Goal: Complete application form

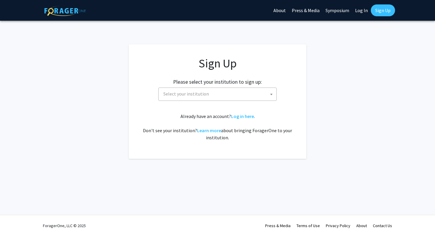
click at [248, 95] on span "Select your institution" at bounding box center [218, 94] width 115 height 12
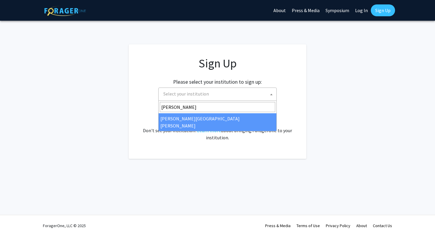
type input "johns"
select select "1"
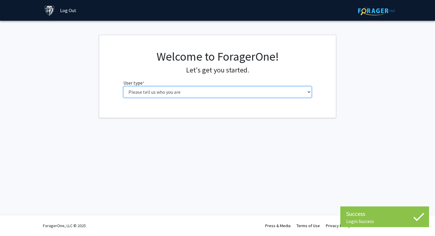
click at [212, 88] on select "Please tell us who you are Undergraduate Student Master's Student Doctoral Cand…" at bounding box center [217, 91] width 188 height 11
select select "2: masters"
click at [123, 86] on select "Please tell us who you are Undergraduate Student Master's Student Doctoral Cand…" at bounding box center [217, 91] width 188 height 11
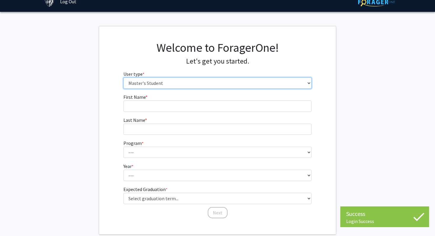
scroll to position [17, 0]
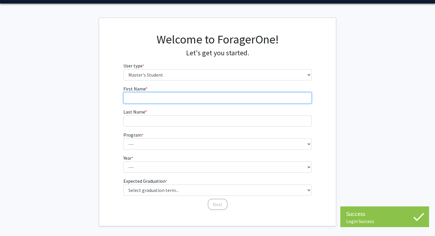
click at [214, 102] on input "First Name * required" at bounding box center [217, 97] width 188 height 11
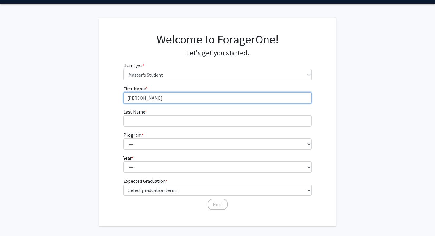
type input "[PERSON_NAME]"
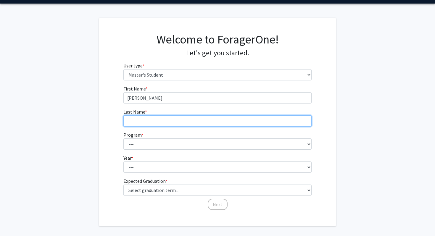
click at [220, 118] on input "Last Name * required" at bounding box center [217, 120] width 188 height 11
type input "Jia"
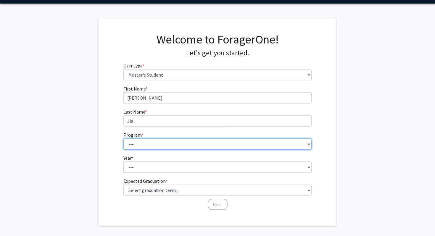
click at [216, 140] on select "--- Anatomy Education Applied and Computational Mathematics Applied Biomedical …" at bounding box center [217, 143] width 188 height 11
select select "50: 39"
click at [123, 138] on select "--- Anatomy Education Applied and Computational Mathematics Applied Biomedical …" at bounding box center [217, 143] width 188 height 11
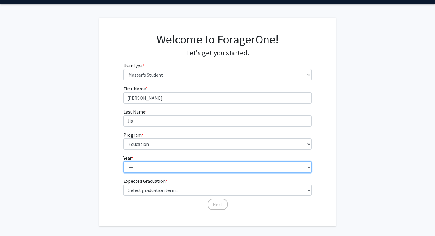
click at [152, 168] on select "--- First Year Second Year" at bounding box center [217, 166] width 188 height 11
select select "1: first_year"
click at [123, 161] on select "--- First Year Second Year" at bounding box center [217, 166] width 188 height 11
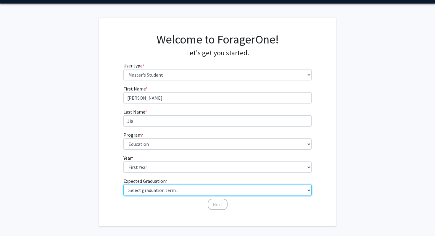
click at [160, 194] on select "Select graduation term... Spring 2025 Summer 2025 Fall 2025 Winter 2025 Spring …" at bounding box center [217, 190] width 188 height 11
select select "6: summer_2026"
click at [123, 185] on select "Select graduation term... Spring 2025 Summer 2025 Fall 2025 Winter 2025 Spring …" at bounding box center [217, 190] width 188 height 11
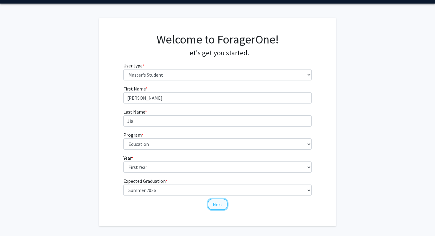
click at [216, 205] on button "Next" at bounding box center [218, 204] width 20 height 11
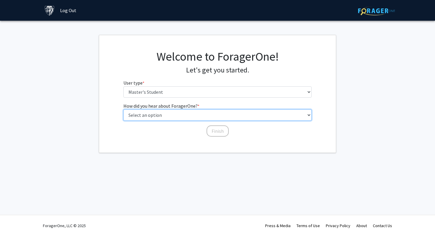
click at [193, 117] on select "Select an option Peer/student recommendation Faculty/staff recommendation Unive…" at bounding box center [217, 114] width 188 height 11
select select "1: peer_recommendation"
click at [123, 109] on select "Select an option Peer/student recommendation Faculty/staff recommendation Unive…" at bounding box center [217, 114] width 188 height 11
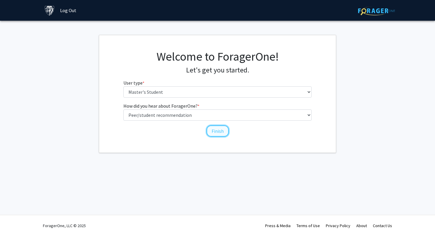
click at [212, 130] on button "Finish" at bounding box center [217, 130] width 22 height 11
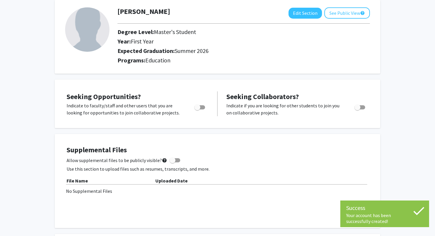
scroll to position [35, 0]
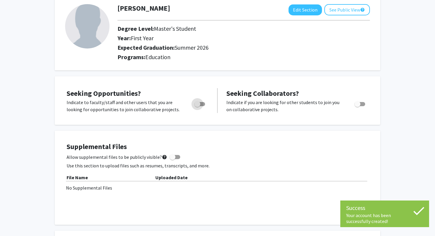
click at [203, 104] on span "Toggle" at bounding box center [199, 104] width 11 height 4
click at [197, 106] on input "Are you actively seeking opportunities?" at bounding box center [197, 106] width 0 height 0
checkbox input "true"
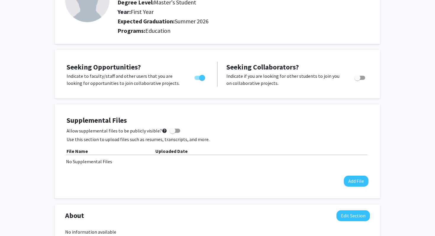
scroll to position [62, 0]
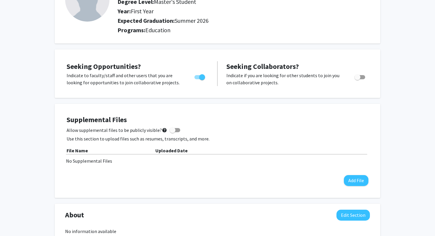
click at [363, 76] on span "Toggle" at bounding box center [359, 77] width 11 height 4
click at [357, 79] on input "Would you like to receive other student requests to work with you?" at bounding box center [357, 79] width 0 height 0
click at [363, 76] on span "Toggle" at bounding box center [362, 77] width 6 height 6
click at [357, 79] on input "Would you like to receive other student requests to work with you?" at bounding box center [357, 79] width 0 height 0
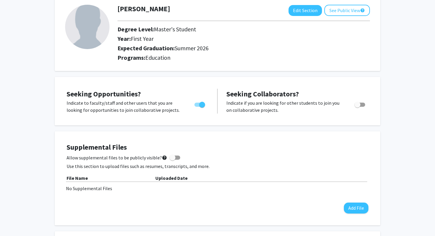
scroll to position [31, 0]
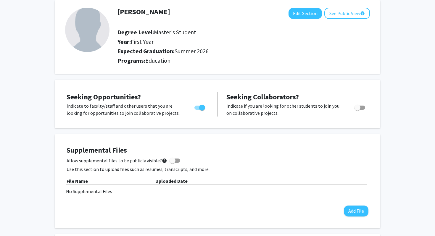
click at [362, 106] on span "Toggle" at bounding box center [359, 108] width 11 height 4
click at [357, 110] on input "Would you like to receive other student requests to work with you?" at bounding box center [357, 110] width 0 height 0
checkbox input "true"
